Goal: Use online tool/utility

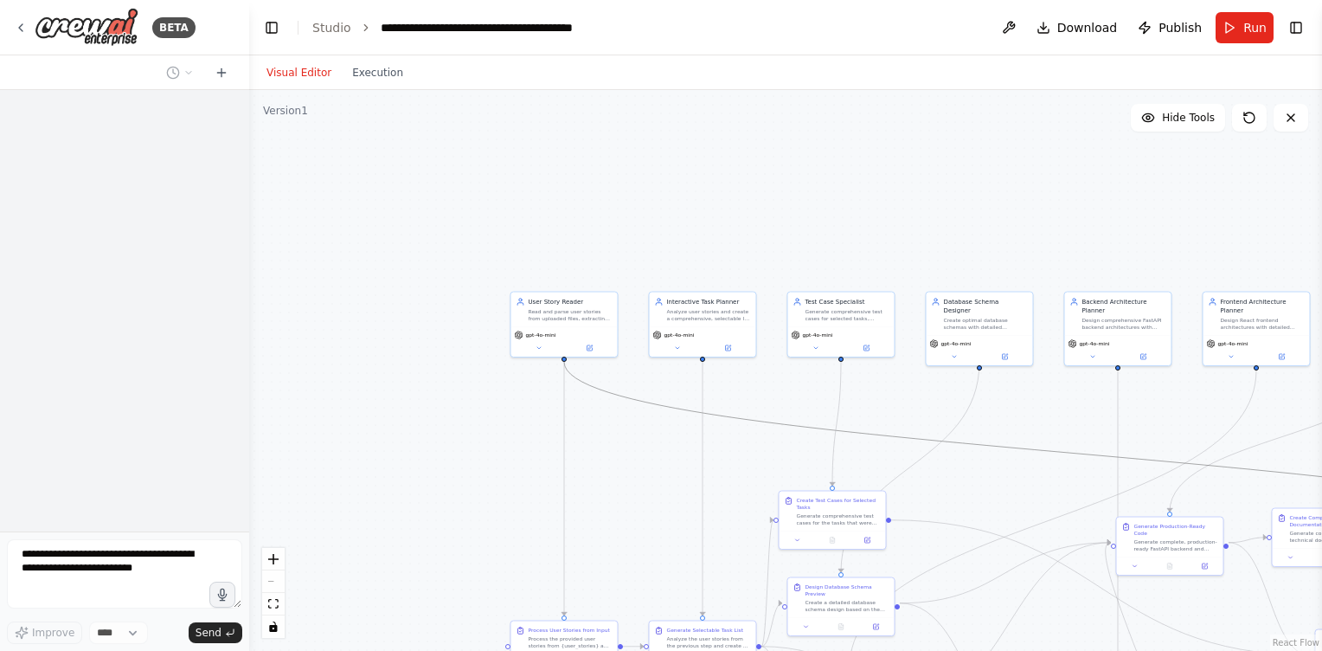
drag, startPoint x: 1016, startPoint y: 447, endPoint x: 1024, endPoint y: 417, distance: 31.3
click at [1024, 417] on div ".deletable-edge-delete-btn { width: 20px; height: 20px; border: 0px solid #ffff…" at bounding box center [785, 370] width 1073 height 561
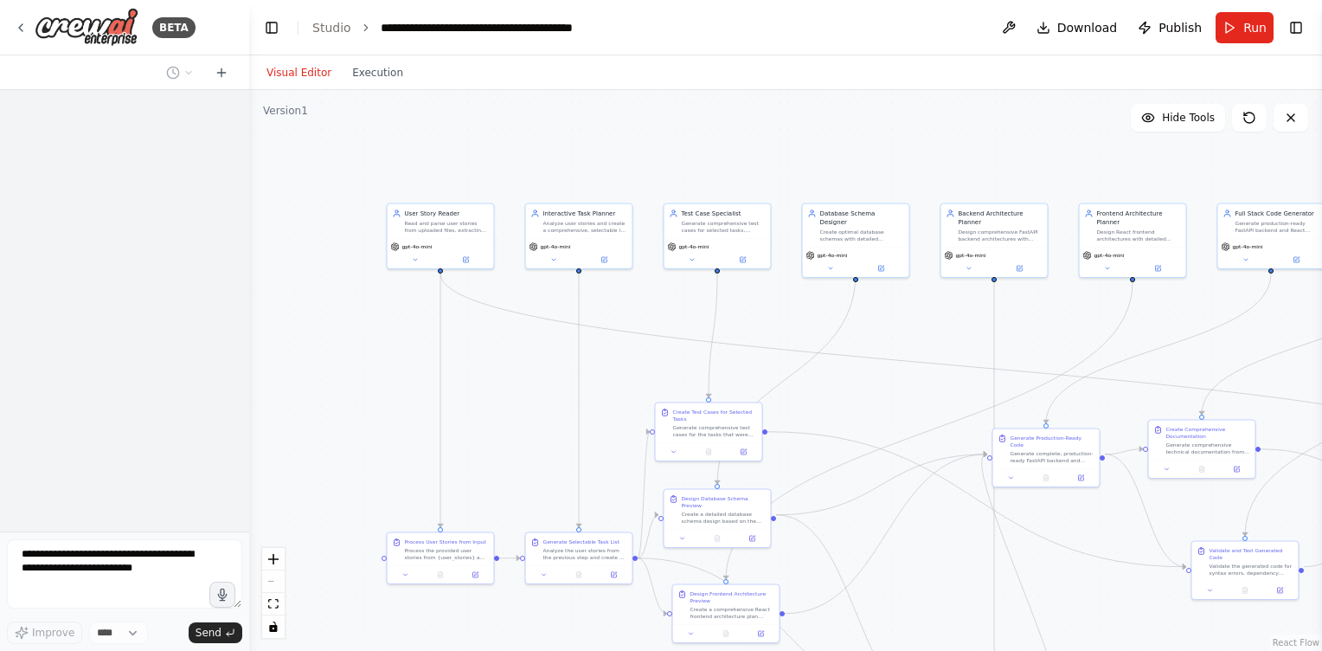
drag, startPoint x: 1024, startPoint y: 417, endPoint x: 843, endPoint y: 278, distance: 228.3
click at [843, 278] on div ".deletable-edge-delete-btn { width: 20px; height: 20px; border: 0px solid #ffff…" at bounding box center [785, 370] width 1073 height 561
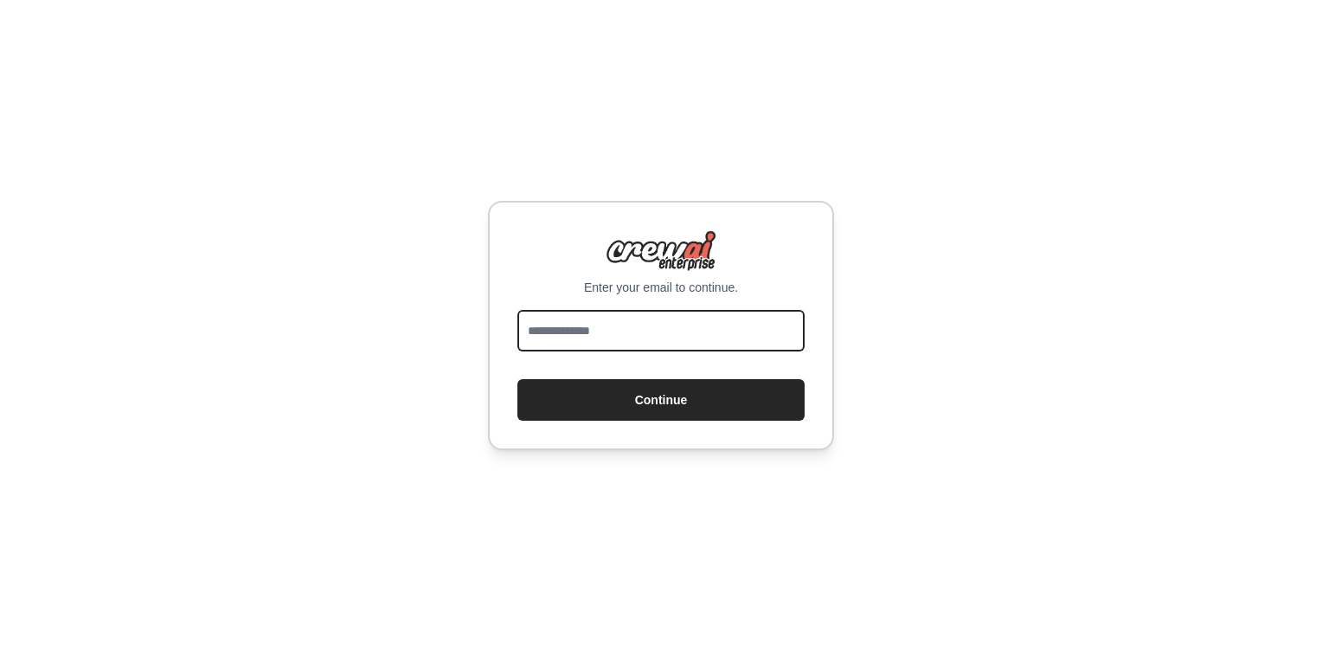
click at [702, 318] on input "email" at bounding box center [661, 331] width 287 height 42
type input "**********"
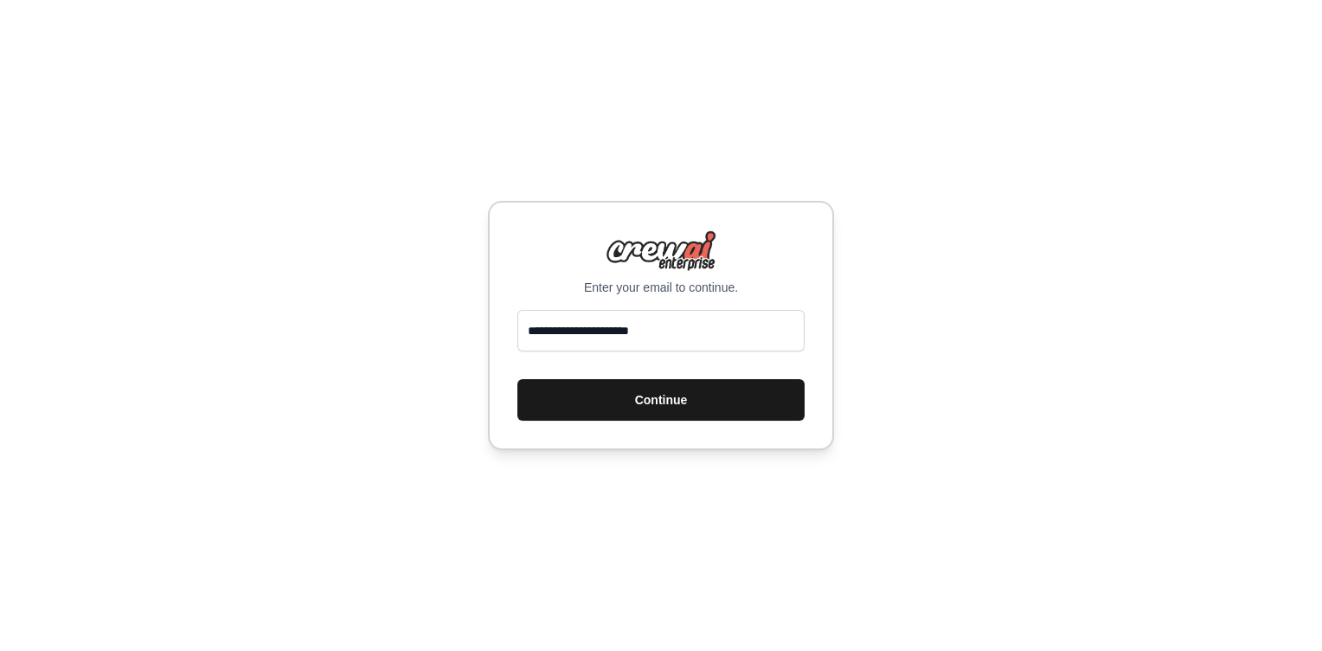
click at [661, 412] on button "Continue" at bounding box center [661, 400] width 287 height 42
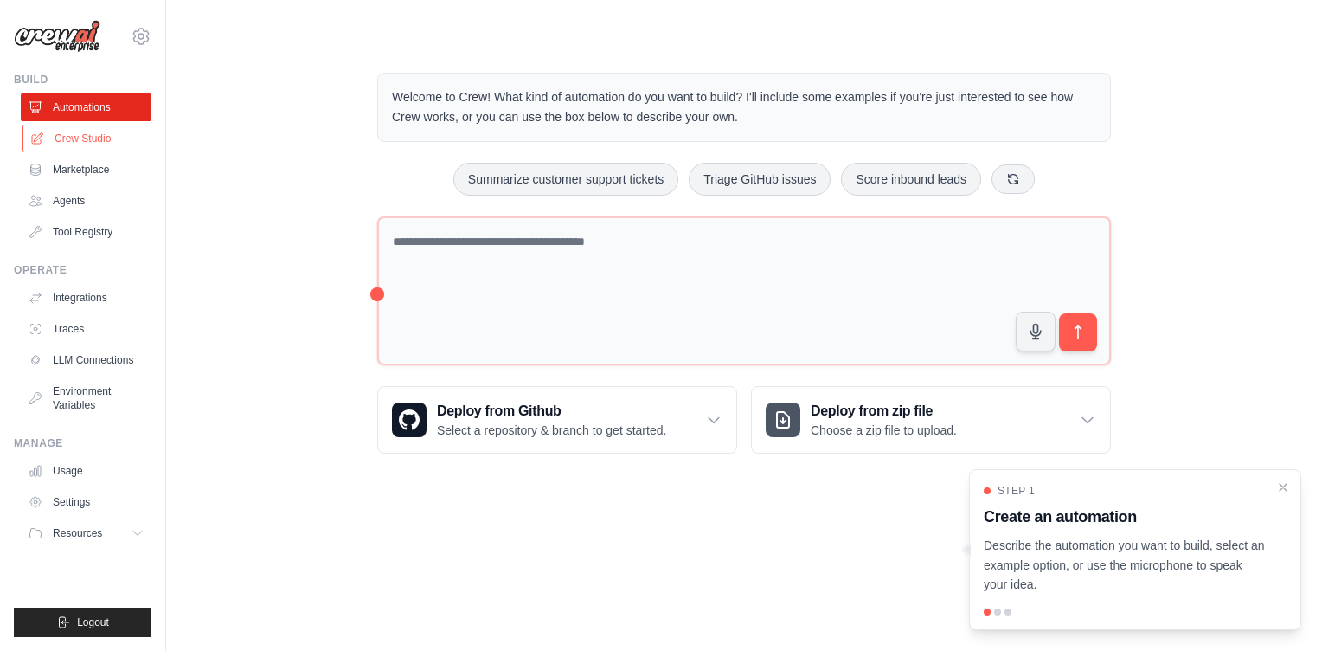
click at [89, 142] on link "Crew Studio" at bounding box center [88, 139] width 131 height 28
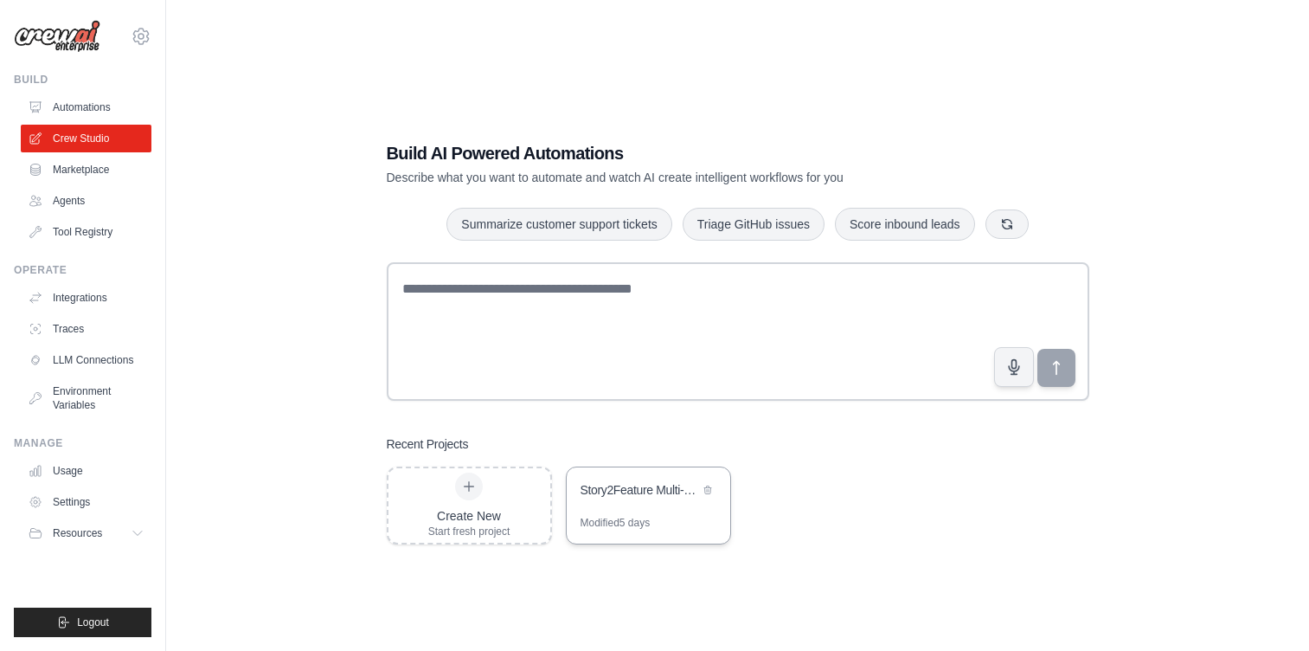
click at [632, 502] on div "Story2Feature Multi-Agent Development System" at bounding box center [649, 491] width 164 height 48
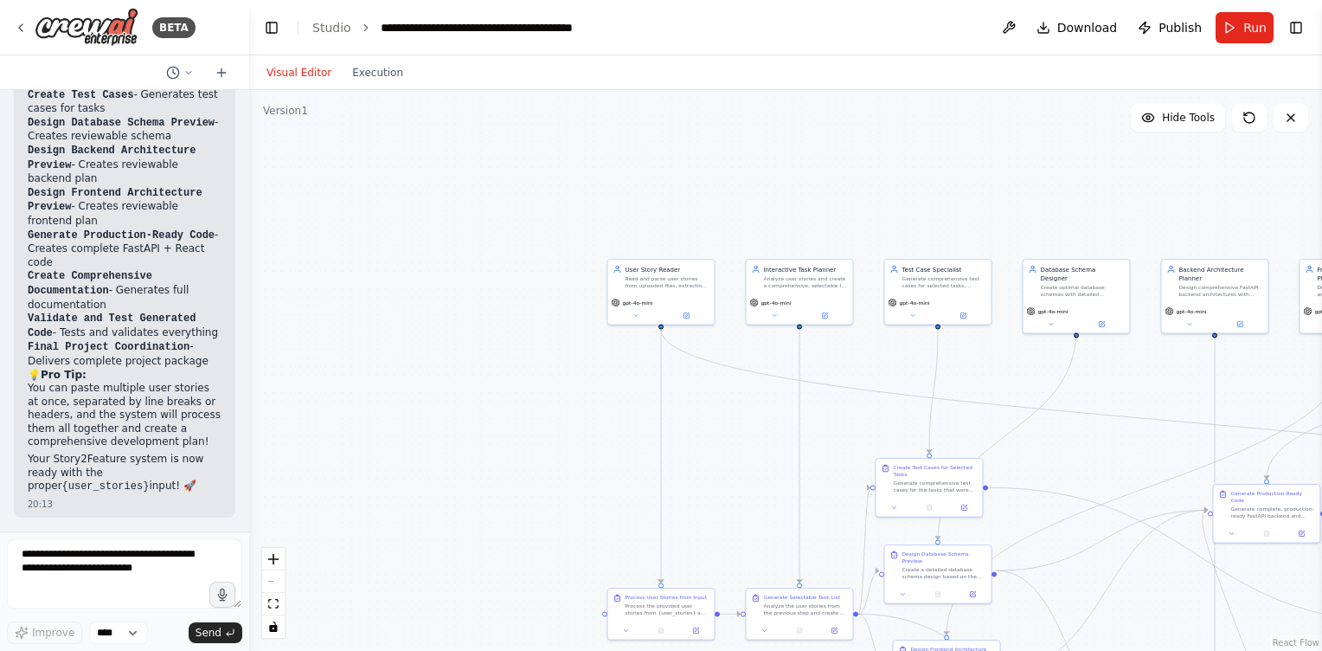
scroll to position [14162, 0]
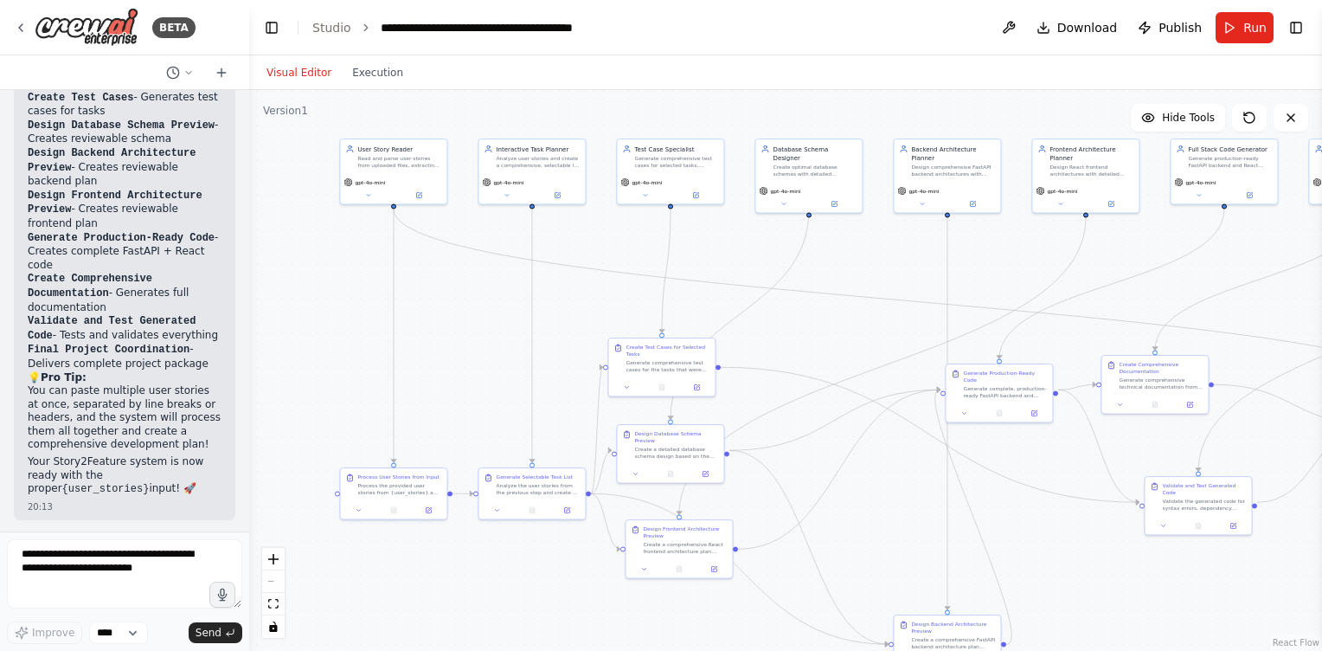
drag, startPoint x: 1126, startPoint y: 383, endPoint x: 859, endPoint y: 262, distance: 293.2
click at [859, 262] on div ".deletable-edge-delete-btn { width: 20px; height: 20px; border: 0px solid #ffff…" at bounding box center [785, 370] width 1073 height 561
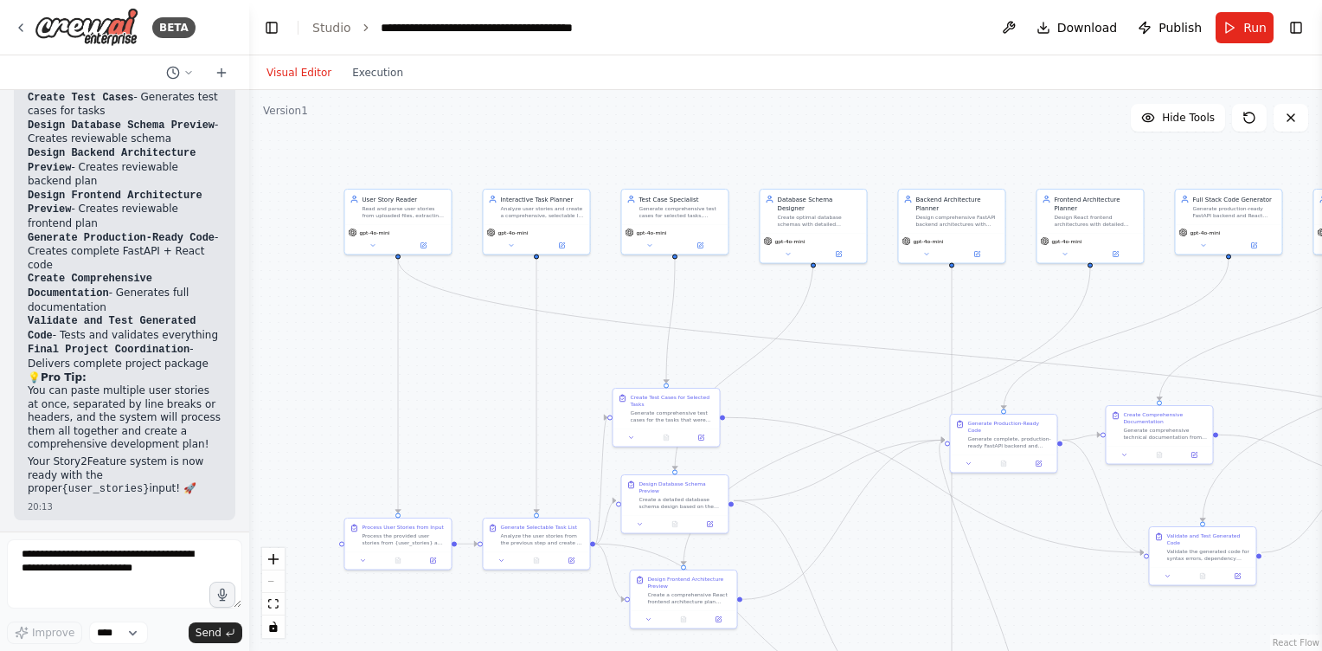
drag, startPoint x: 910, startPoint y: 494, endPoint x: 914, endPoint y: 544, distance: 50.4
click at [914, 544] on div ".deletable-edge-delete-btn { width: 20px; height: 20px; border: 0px solid #ffff…" at bounding box center [785, 370] width 1073 height 561
click at [857, 312] on div ".deletable-edge-delete-btn { width: 20px; height: 20px; border: 0px solid #ffff…" at bounding box center [785, 370] width 1073 height 561
click at [267, 22] on button "Toggle Left Sidebar" at bounding box center [272, 28] width 24 height 24
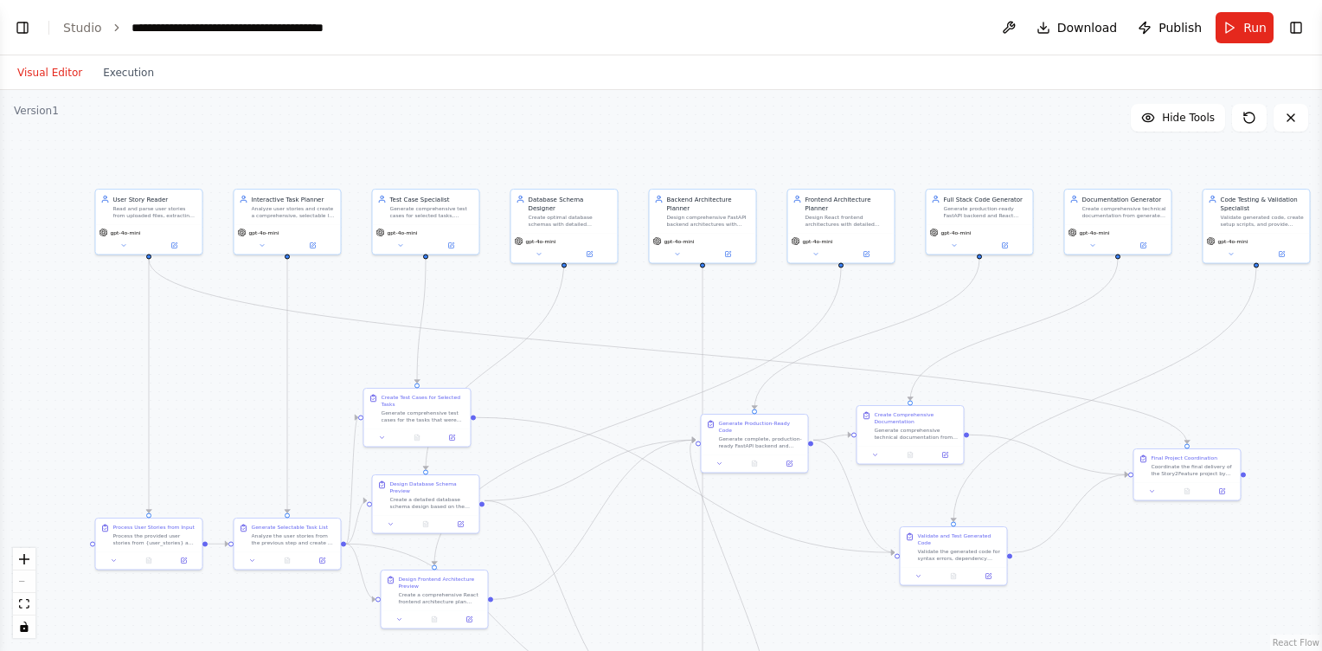
click at [396, 158] on div ".deletable-edge-delete-btn { width: 20px; height: 20px; border: 0px solid #ffff…" at bounding box center [661, 370] width 1322 height 561
click at [1088, 27] on span "Download" at bounding box center [1088, 27] width 61 height 17
click at [22, 23] on button "Toggle Left Sidebar" at bounding box center [22, 28] width 24 height 24
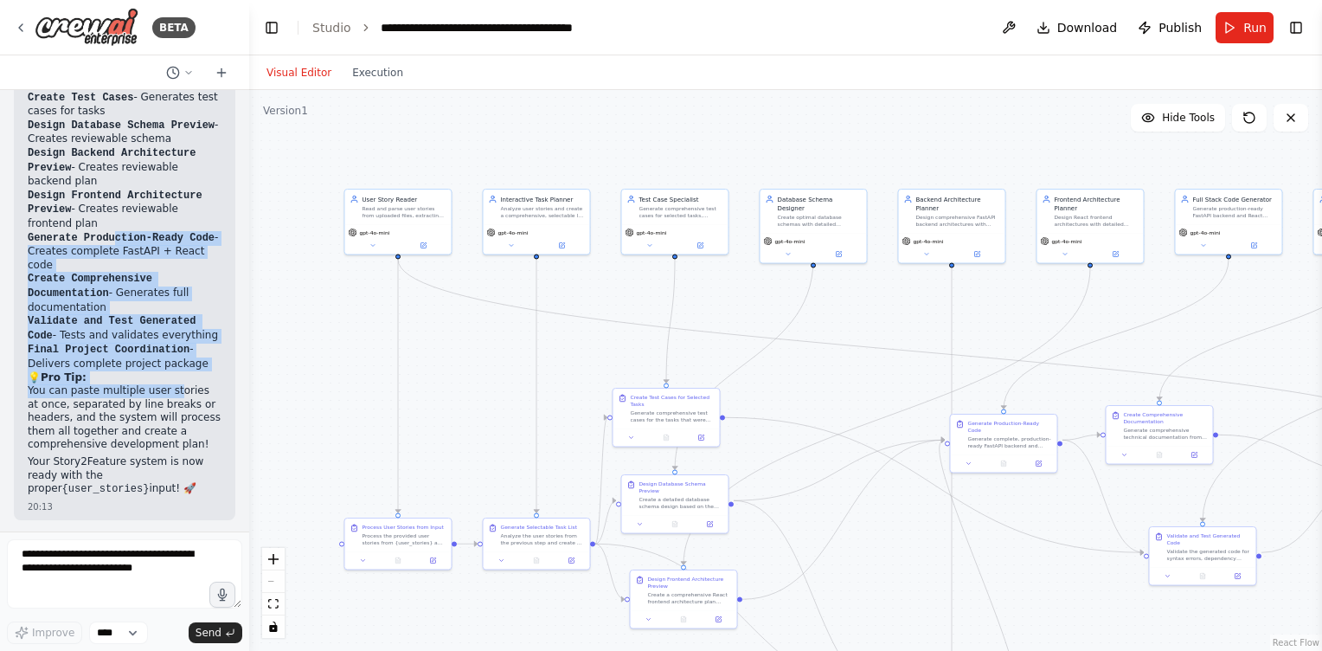
drag, startPoint x: 116, startPoint y: 231, endPoint x: 170, endPoint y: 395, distance: 172.1
click at [170, 395] on div "Perfect! ✅ Fixed! Now your system will properly ask for user_stories as the inp…" at bounding box center [125, 118] width 194 height 758
click at [170, 395] on p "You can paste multiple user stories at once, separated by line breaks or header…" at bounding box center [125, 418] width 194 height 68
